Goal: Transaction & Acquisition: Purchase product/service

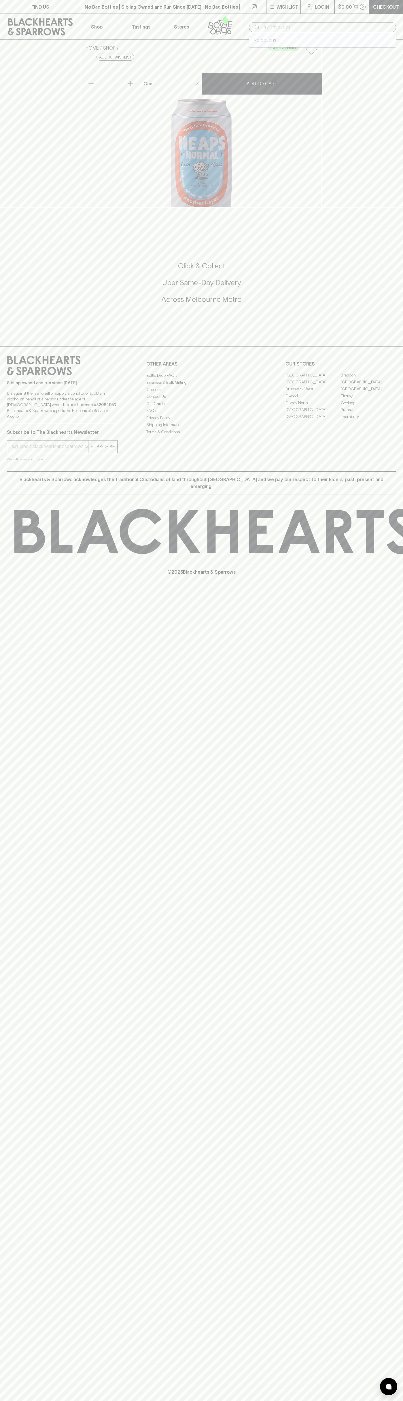
click at [388, 25] on input "text" at bounding box center [327, 26] width 129 height 9
click at [380, 575] on p "© 2025 Blackhearts & Sparrows" at bounding box center [201, 564] width 403 height 21
click at [239, 1401] on html "FIND US | No Bad Bottles | Sibling Owned and Run Since [DATE] | No Bad Bottles …" at bounding box center [201, 700] width 403 height 1401
click at [27, 970] on div "FIND US | No Bad Bottles | Sibling Owned and Run Since [DATE] | No Bad Bottles …" at bounding box center [201, 700] width 403 height 1401
